Goal: Task Accomplishment & Management: Manage account settings

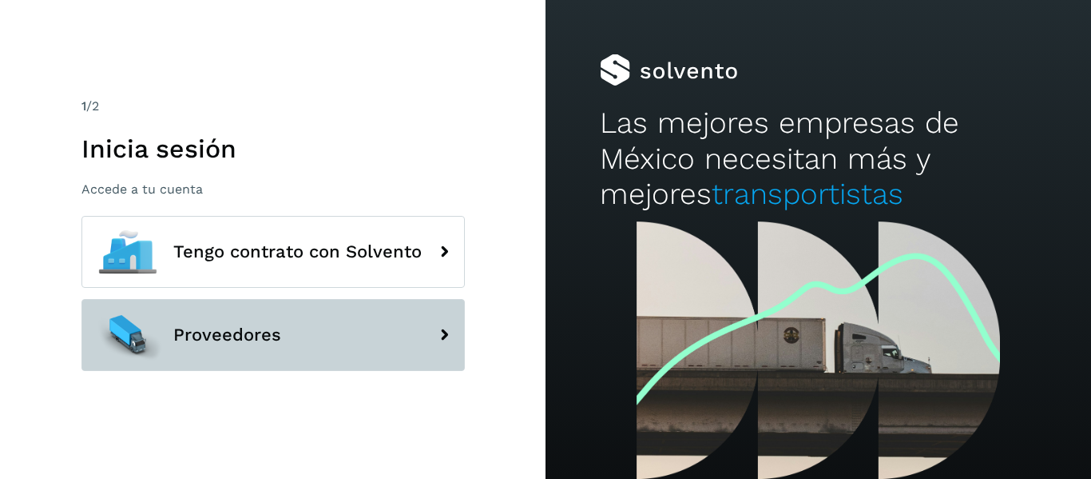
click at [290, 326] on button "Proveedores" at bounding box center [273, 335] width 384 height 72
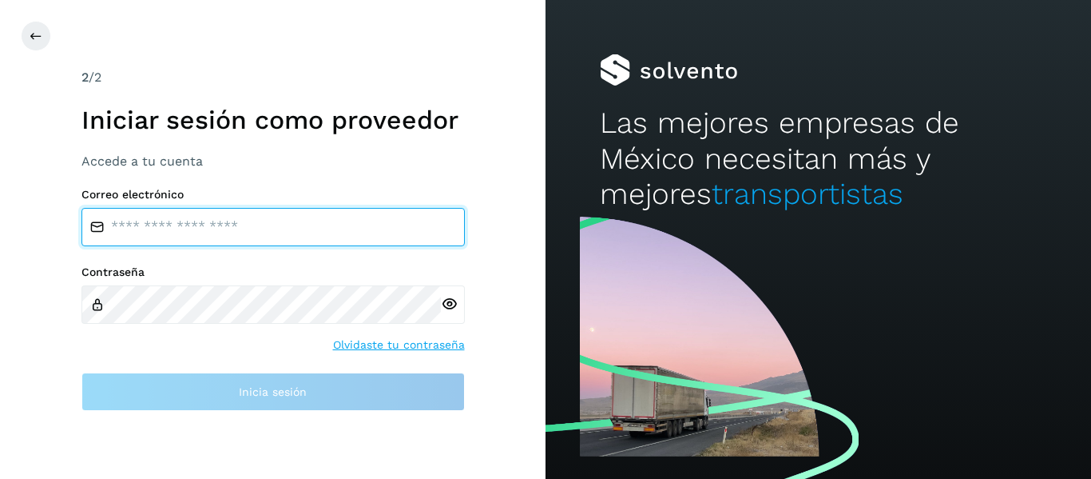
click at [211, 232] on input "email" at bounding box center [273, 227] width 384 height 38
type input "**********"
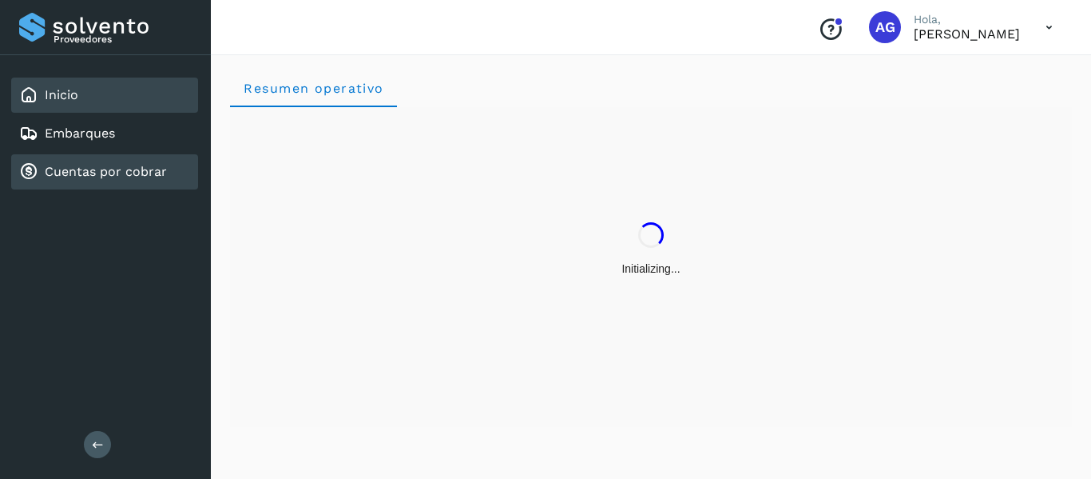
click at [85, 173] on link "Cuentas por cobrar" at bounding box center [106, 171] width 122 height 15
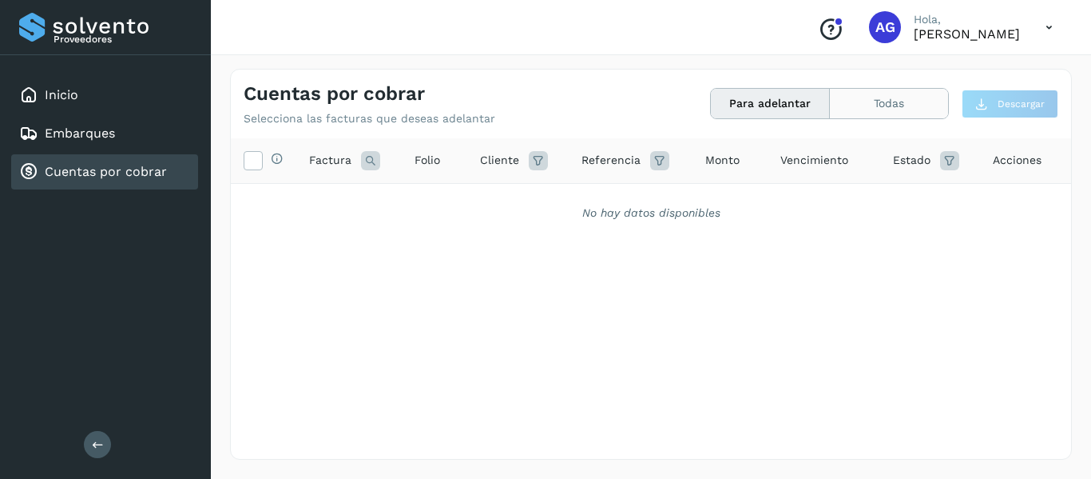
click at [890, 116] on button "Todas" at bounding box center [889, 104] width 118 height 30
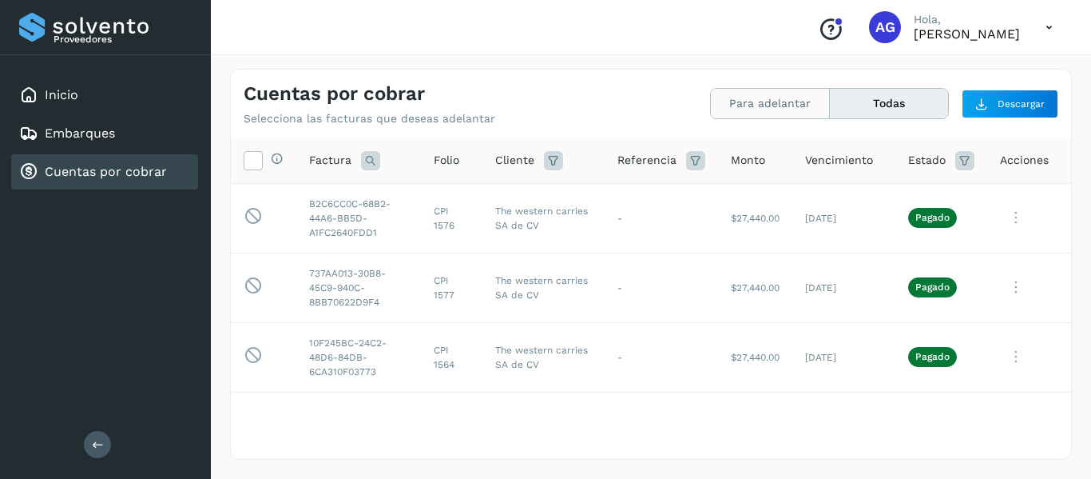
click at [755, 93] on button "Para adelantar" at bounding box center [770, 104] width 119 height 30
